Goal: Information Seeking & Learning: Learn about a topic

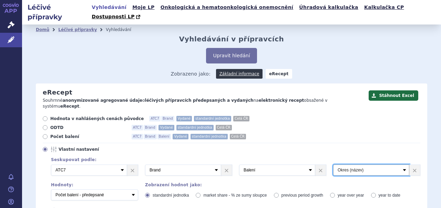
click at [369, 164] on select "Vyberte groupování ATC3 ATC5 ATC7 Brand Balení Síla Forma SÚKL kód MAH VPOIS Re…" at bounding box center [371, 169] width 76 height 11
click at [409, 165] on link "×" at bounding box center [414, 170] width 11 height 10
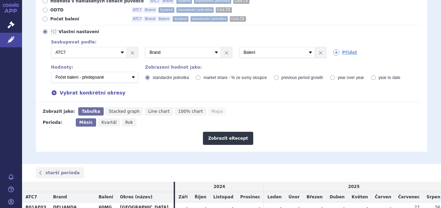
scroll to position [128, 0]
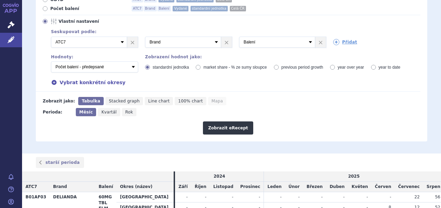
click at [105, 110] on span "Kvartál" at bounding box center [108, 112] width 15 height 5
click at [102, 108] on input "Kvartál" at bounding box center [100, 110] width 4 height 4
radio input "true"
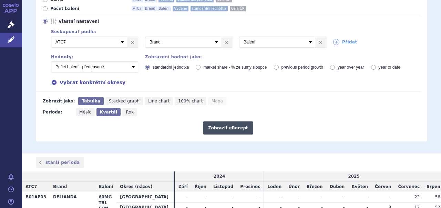
click at [227, 121] on button "Zobrazit eRecept" at bounding box center [228, 127] width 50 height 13
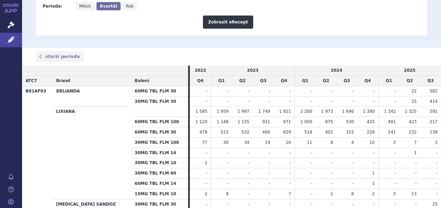
scroll to position [243, 0]
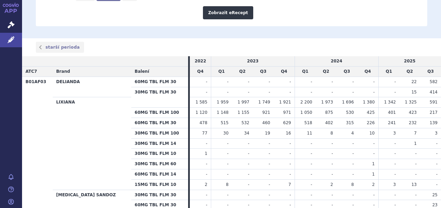
click at [425, 108] on td "217" at bounding box center [430, 113] width 21 height 10
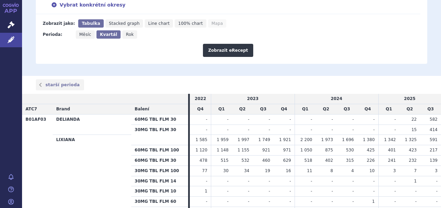
scroll to position [206, 0]
